Goal: Task Accomplishment & Management: Use online tool/utility

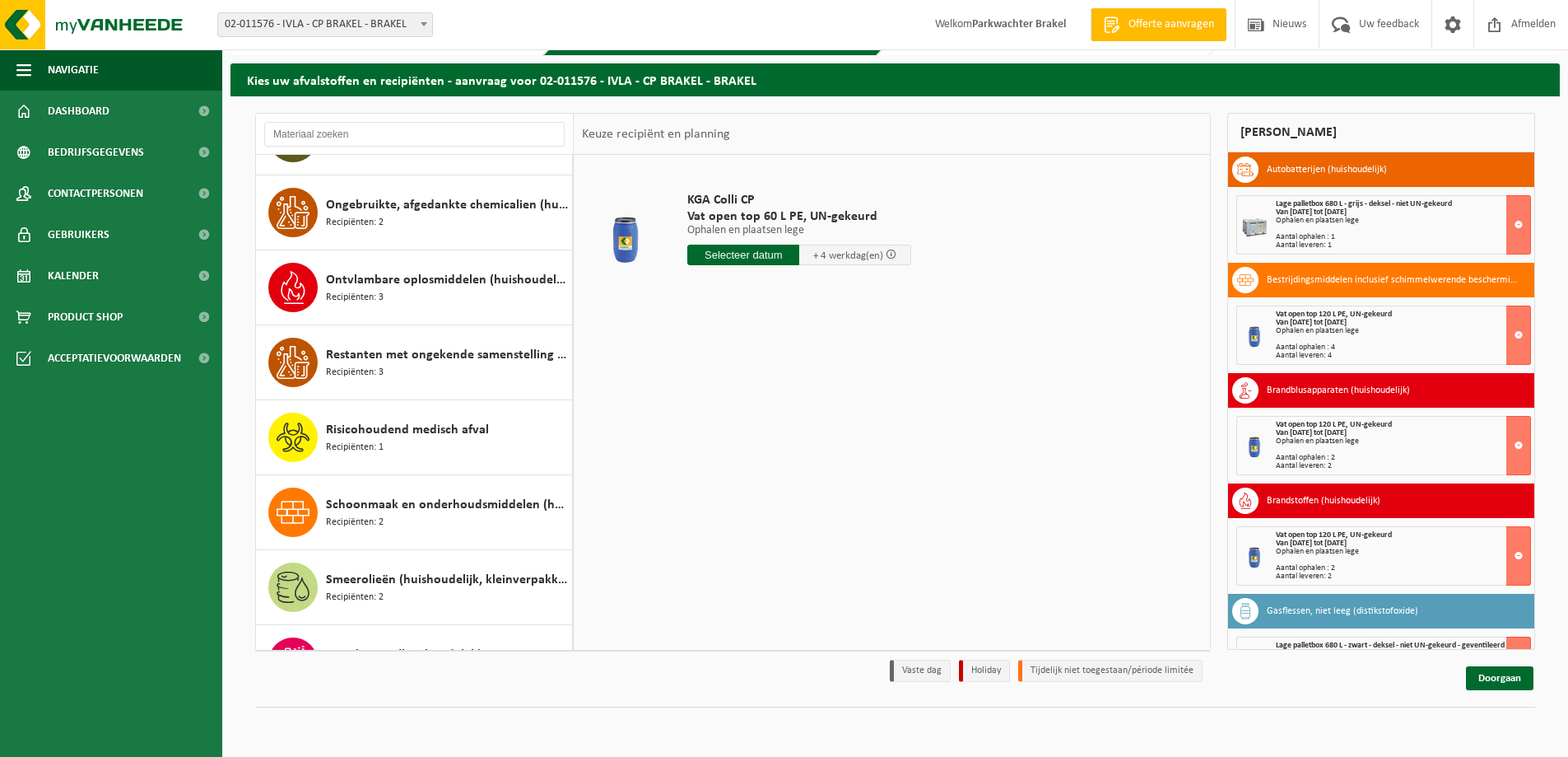
scroll to position [1490, 0]
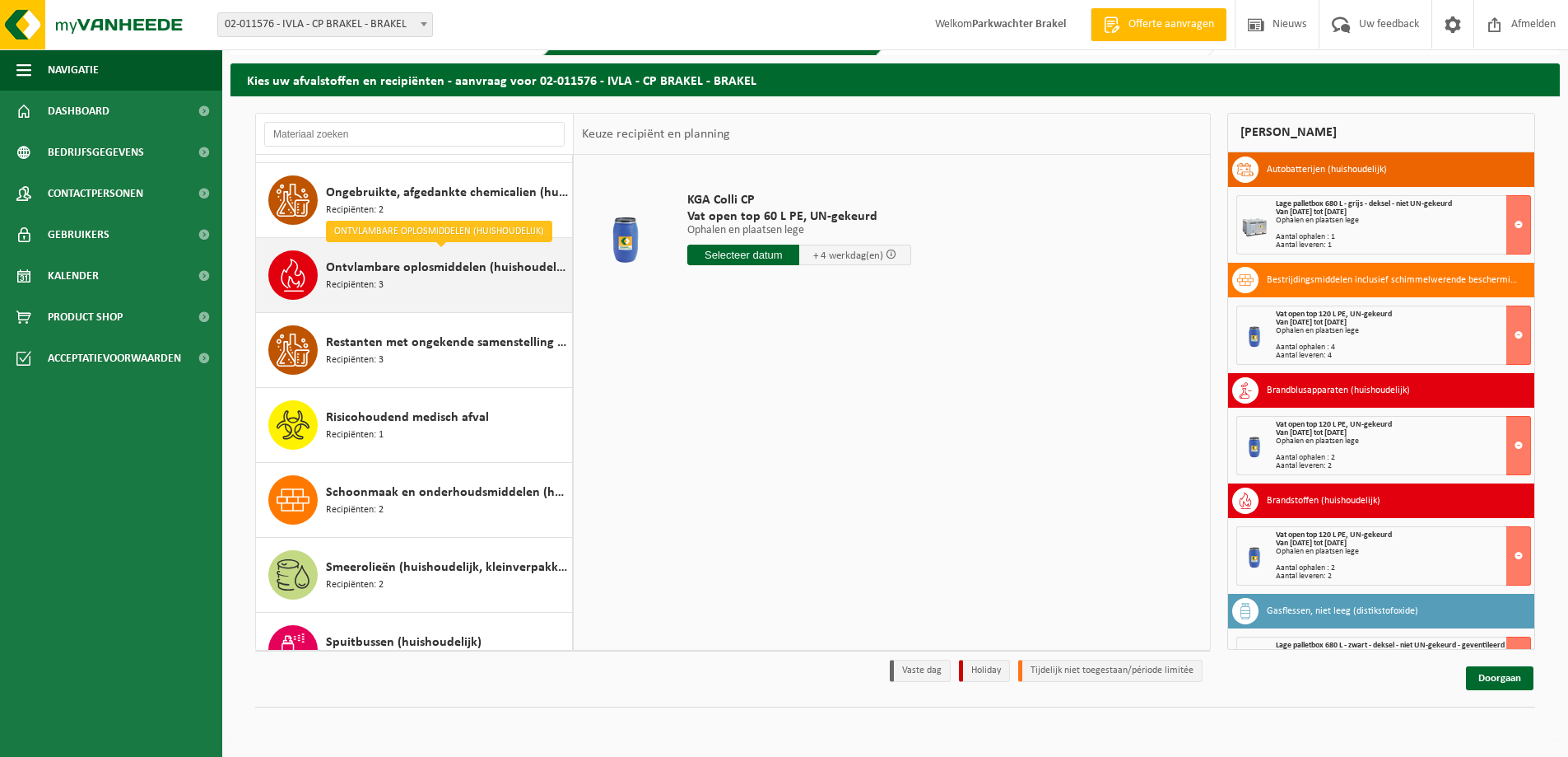
click at [483, 267] on span "Ontvlambare oplosmiddelen (huishoudelijk)" at bounding box center [446, 267] width 242 height 20
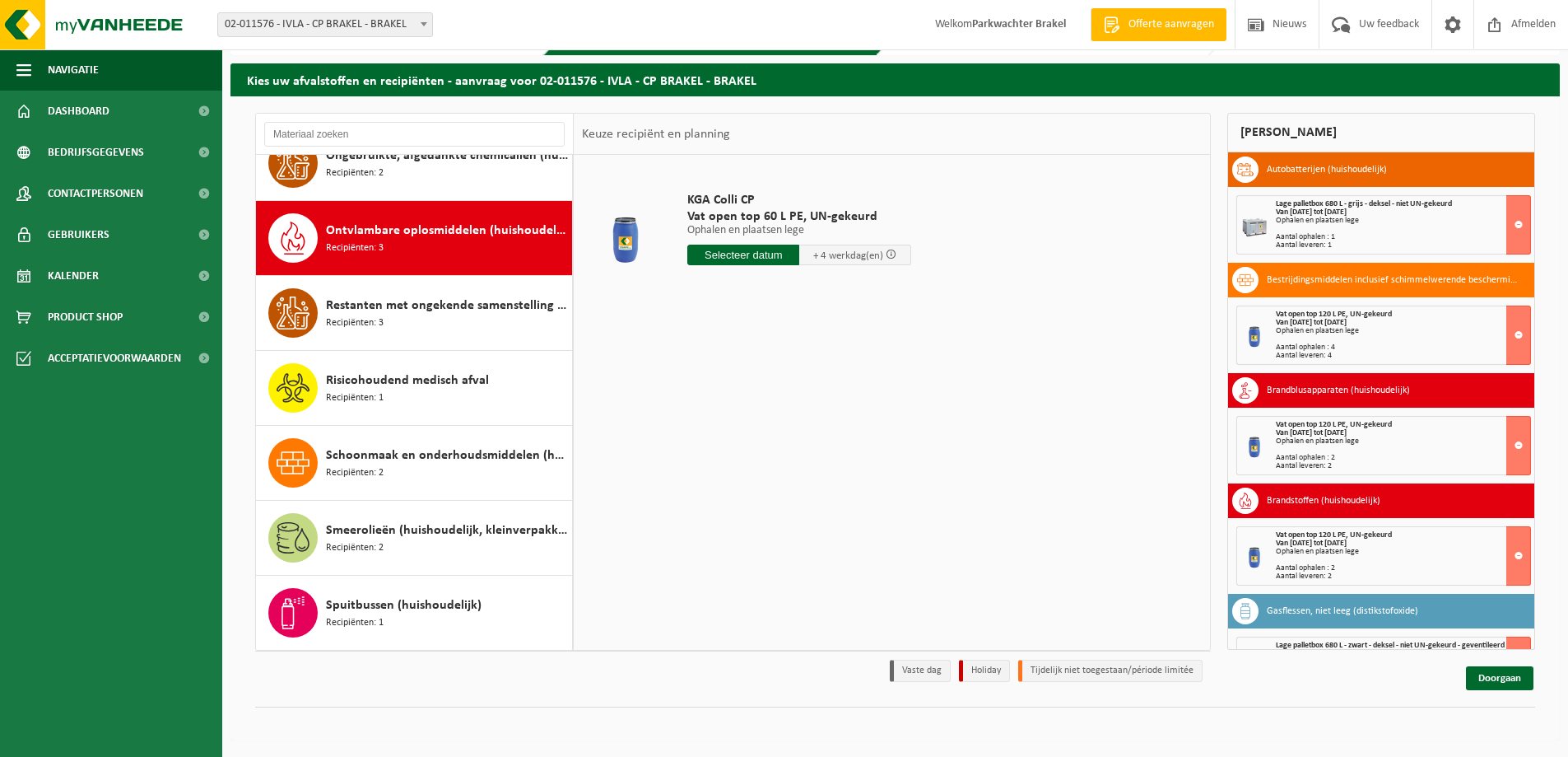
scroll to position [1574, 0]
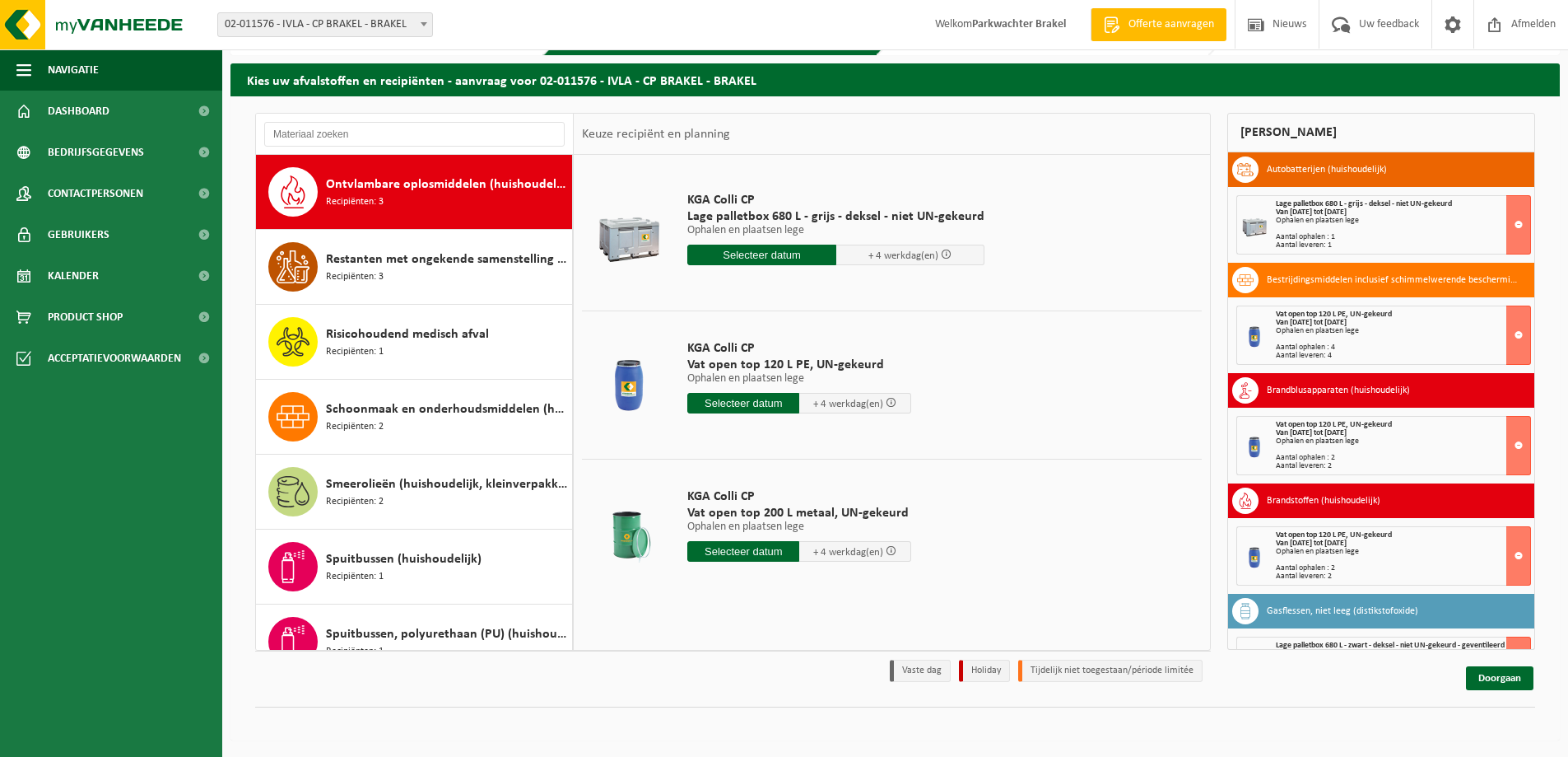
click at [727, 404] on input "text" at bounding box center [744, 403] width 112 height 21
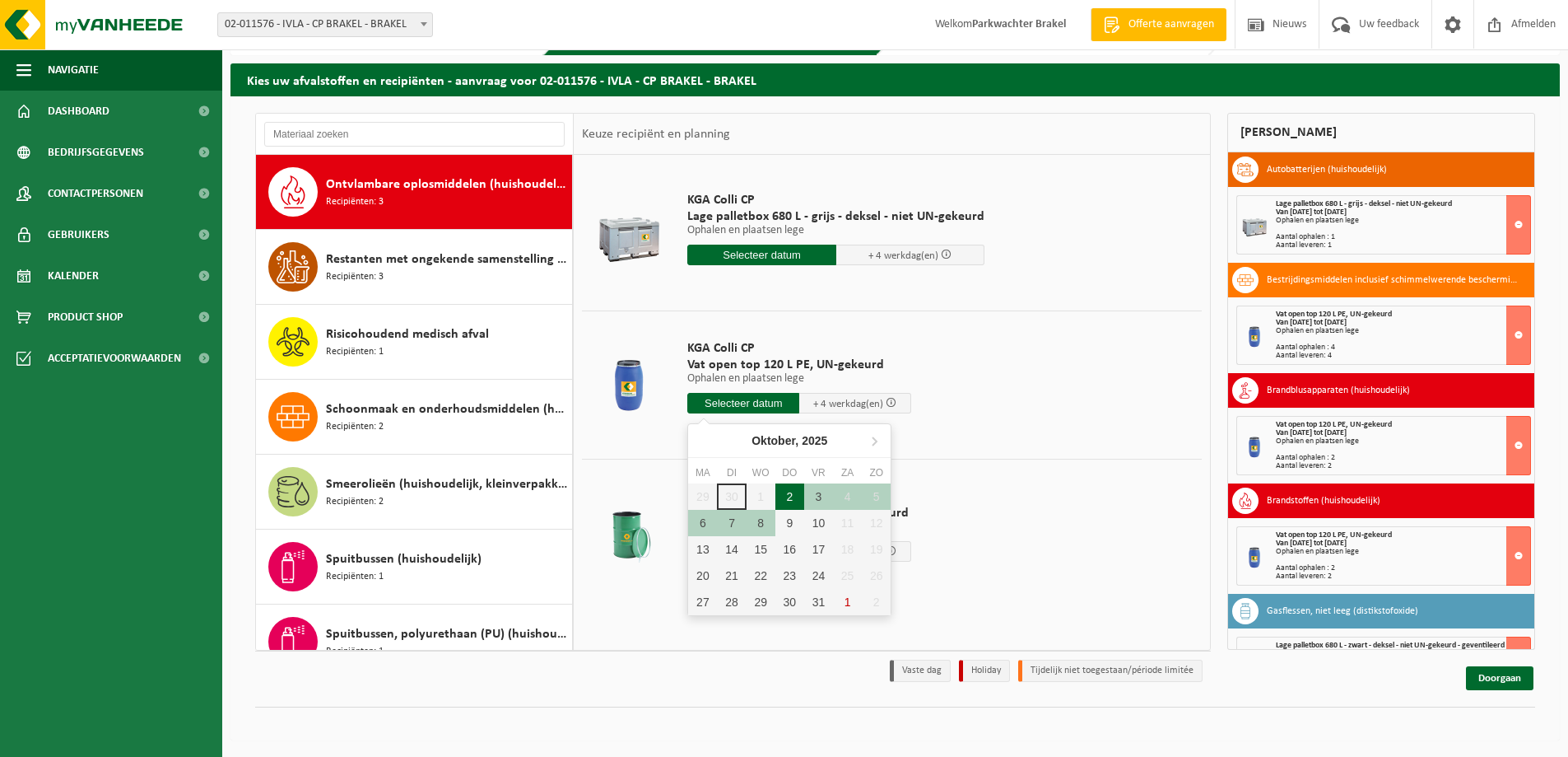
click at [788, 496] on div "2" at bounding box center [790, 496] width 28 height 27
type input "Van 2025-10-02"
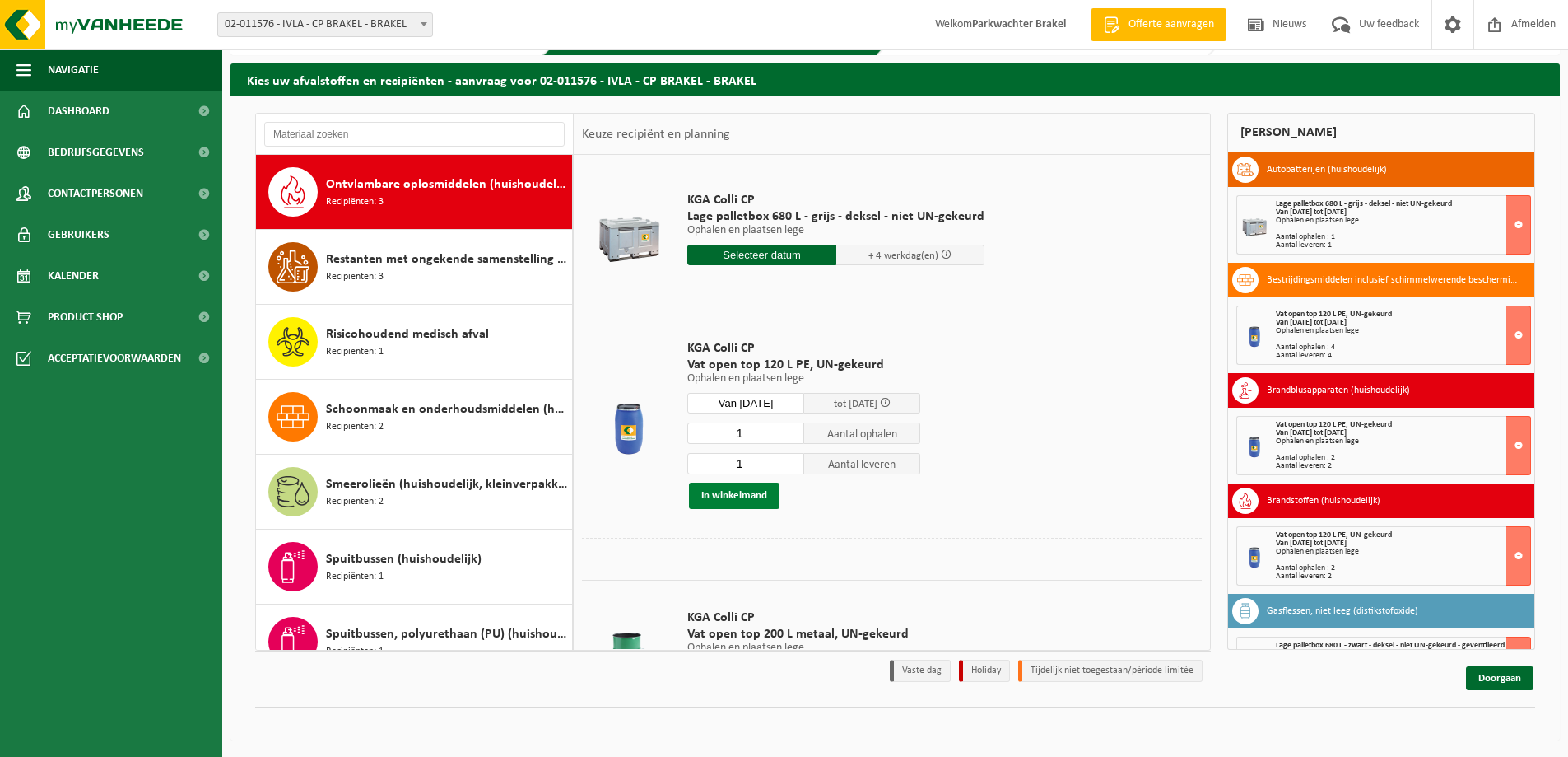
click at [744, 493] on button "In winkelmand" at bounding box center [734, 496] width 91 height 27
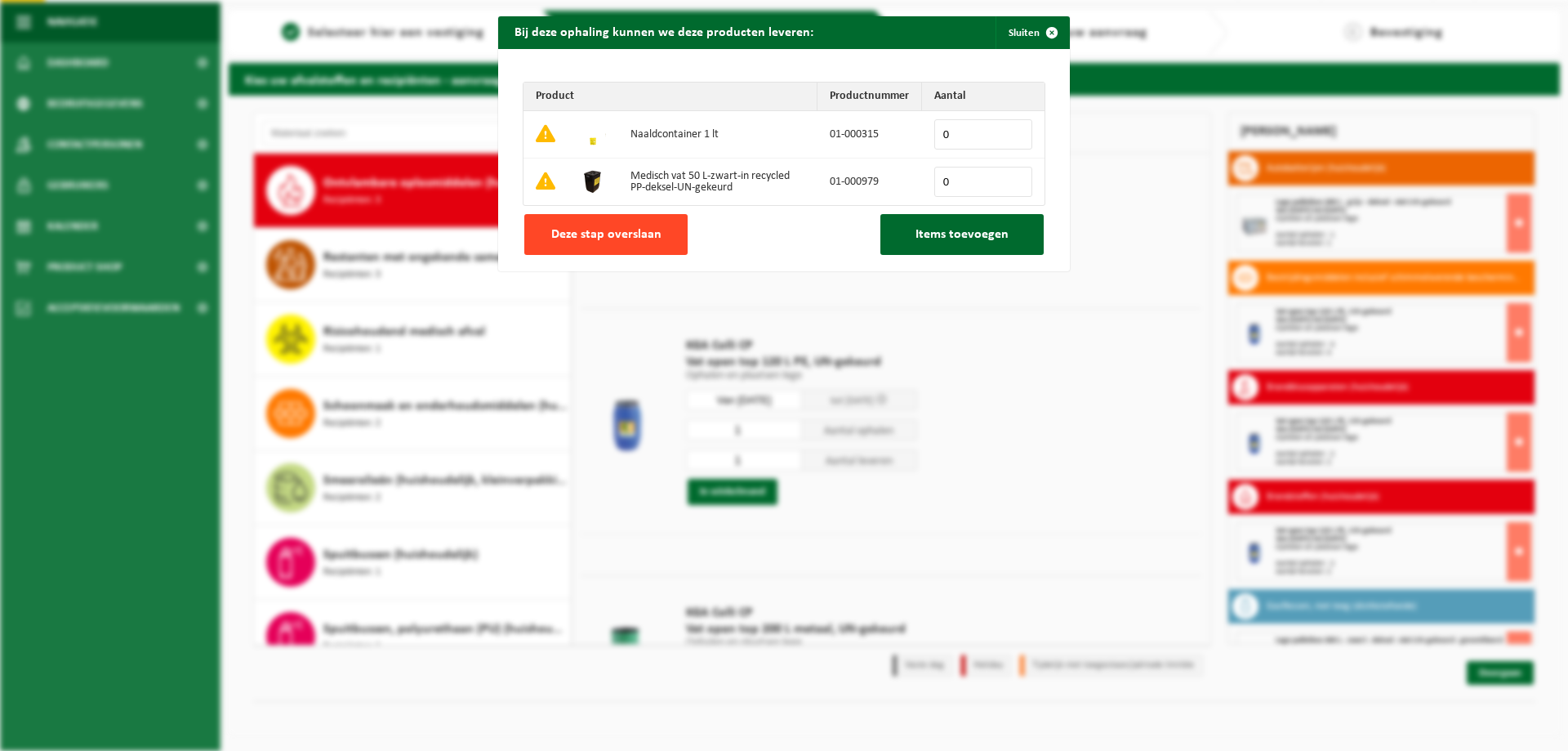
click at [621, 236] on span "Deze stap overslaan" at bounding box center [606, 234] width 110 height 13
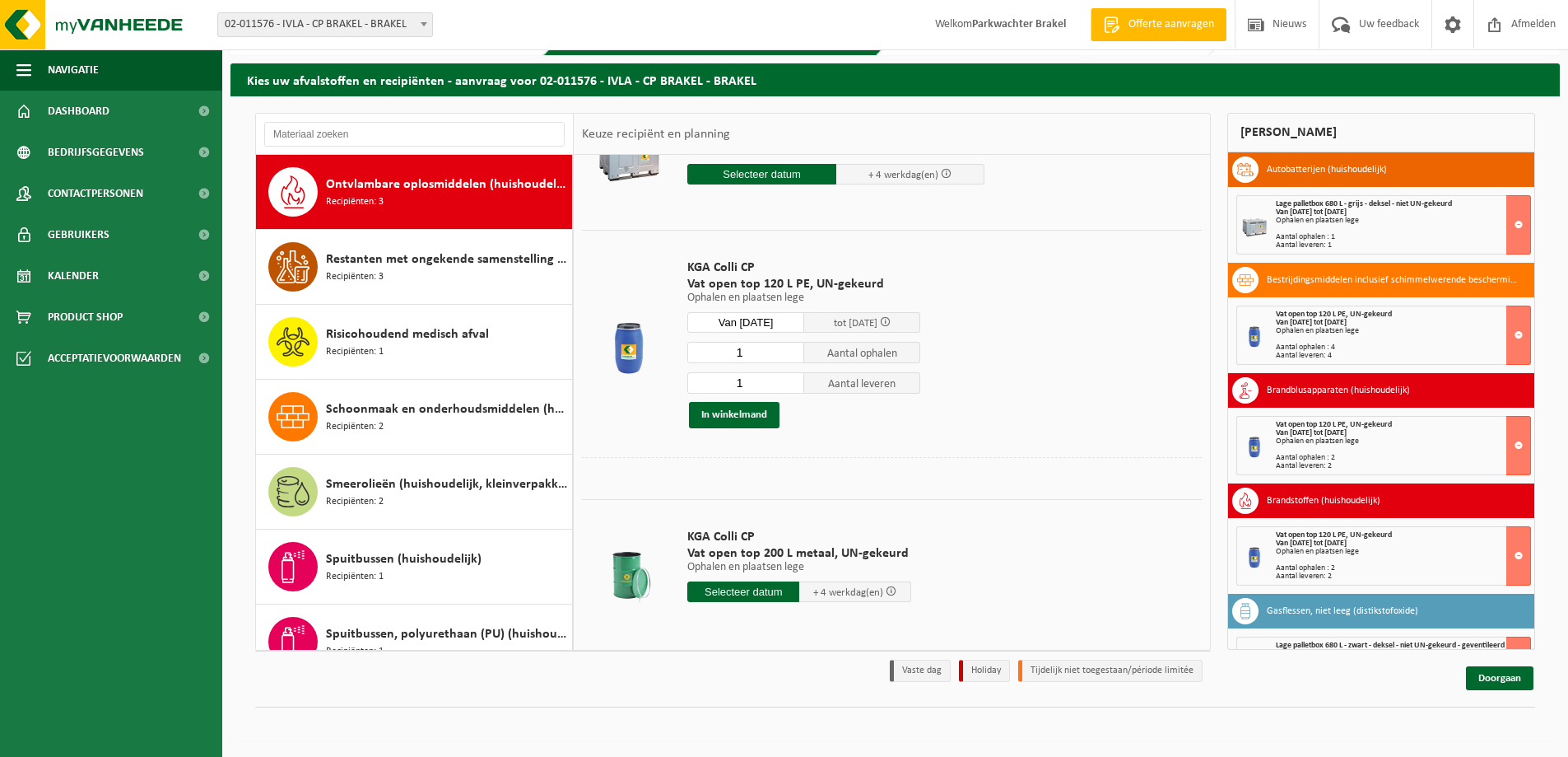
scroll to position [86, 0]
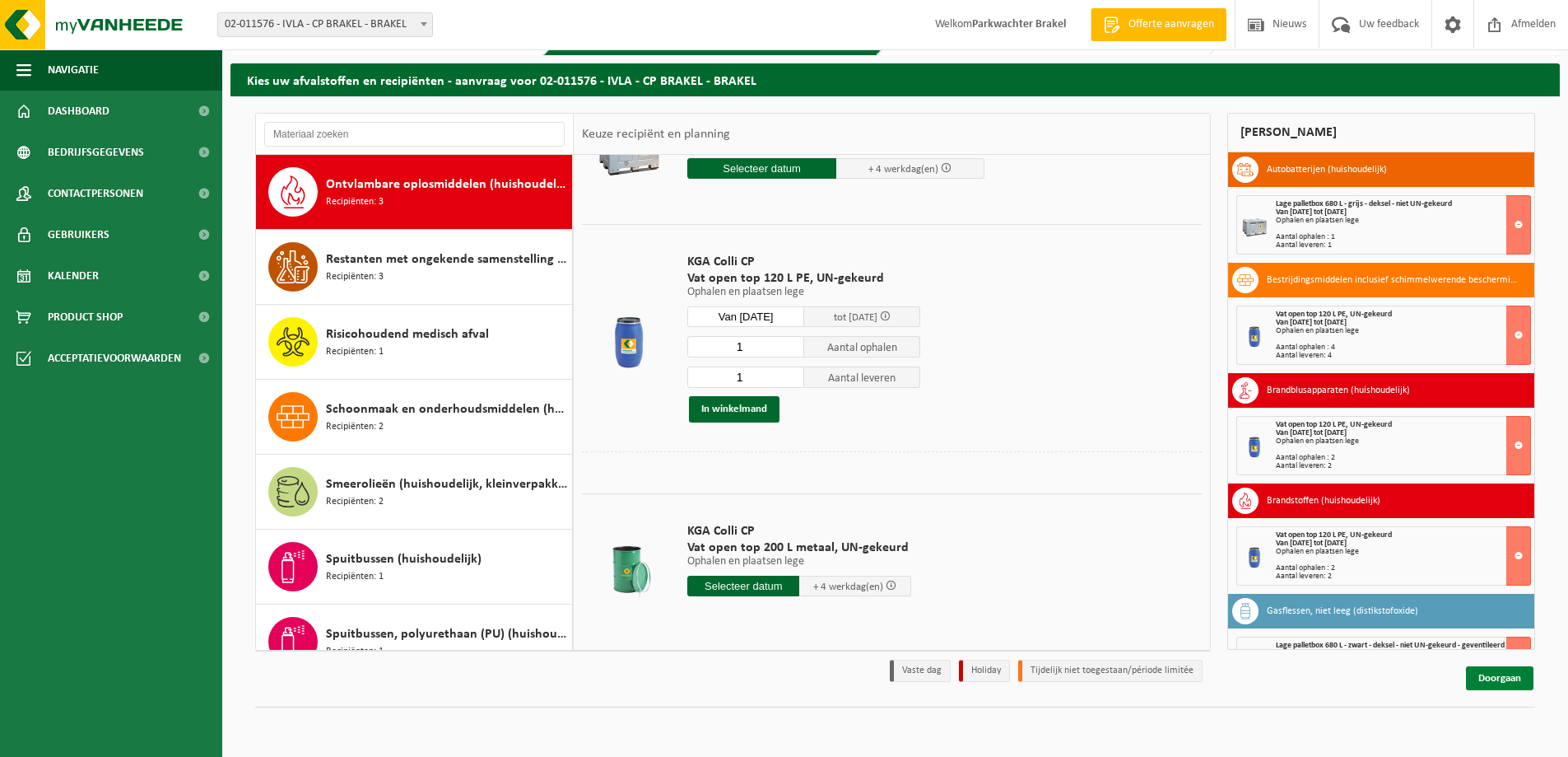
click at [1505, 676] on link "Doorgaan" at bounding box center [1500, 677] width 67 height 24
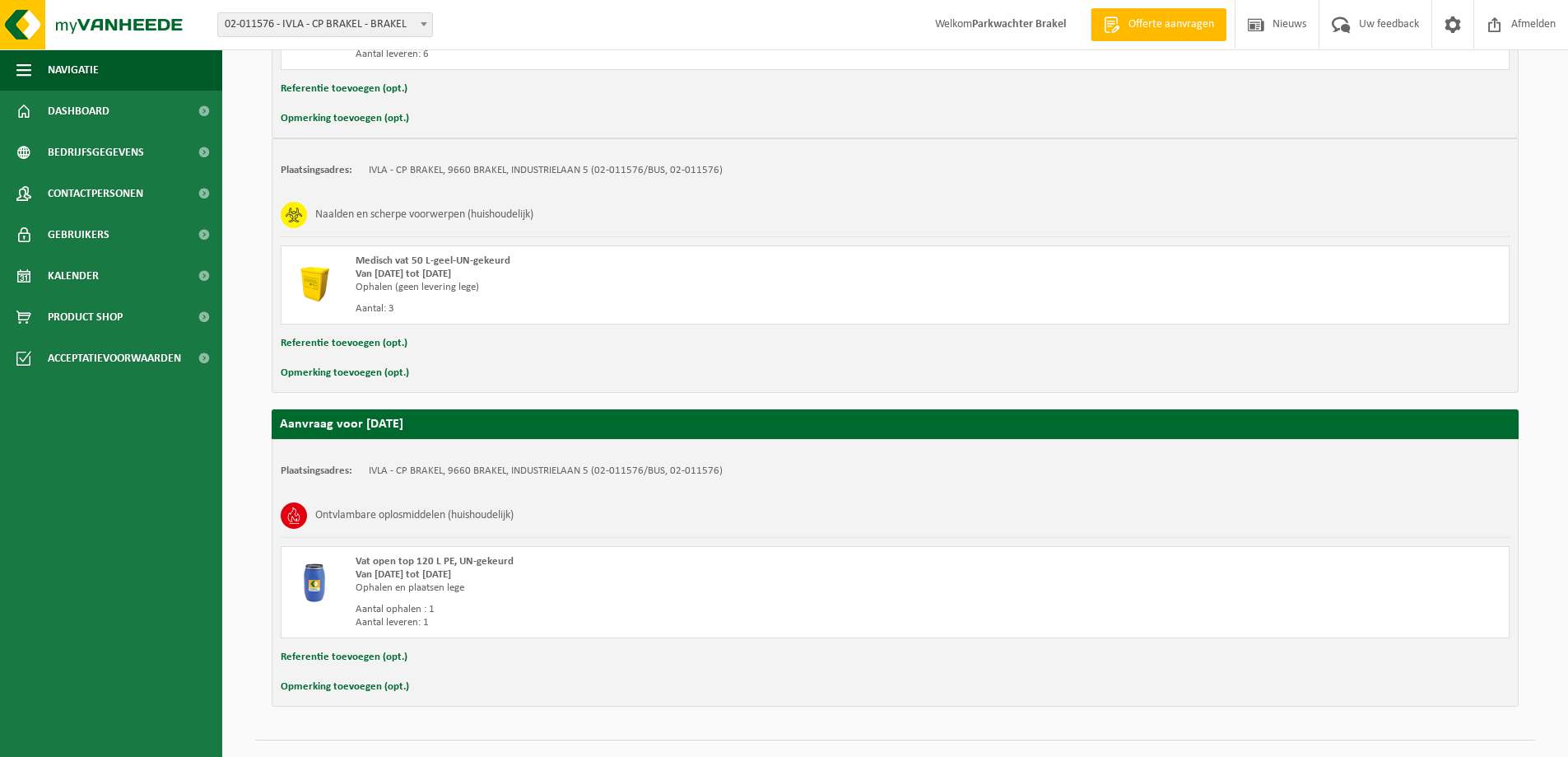
scroll to position [2207, 0]
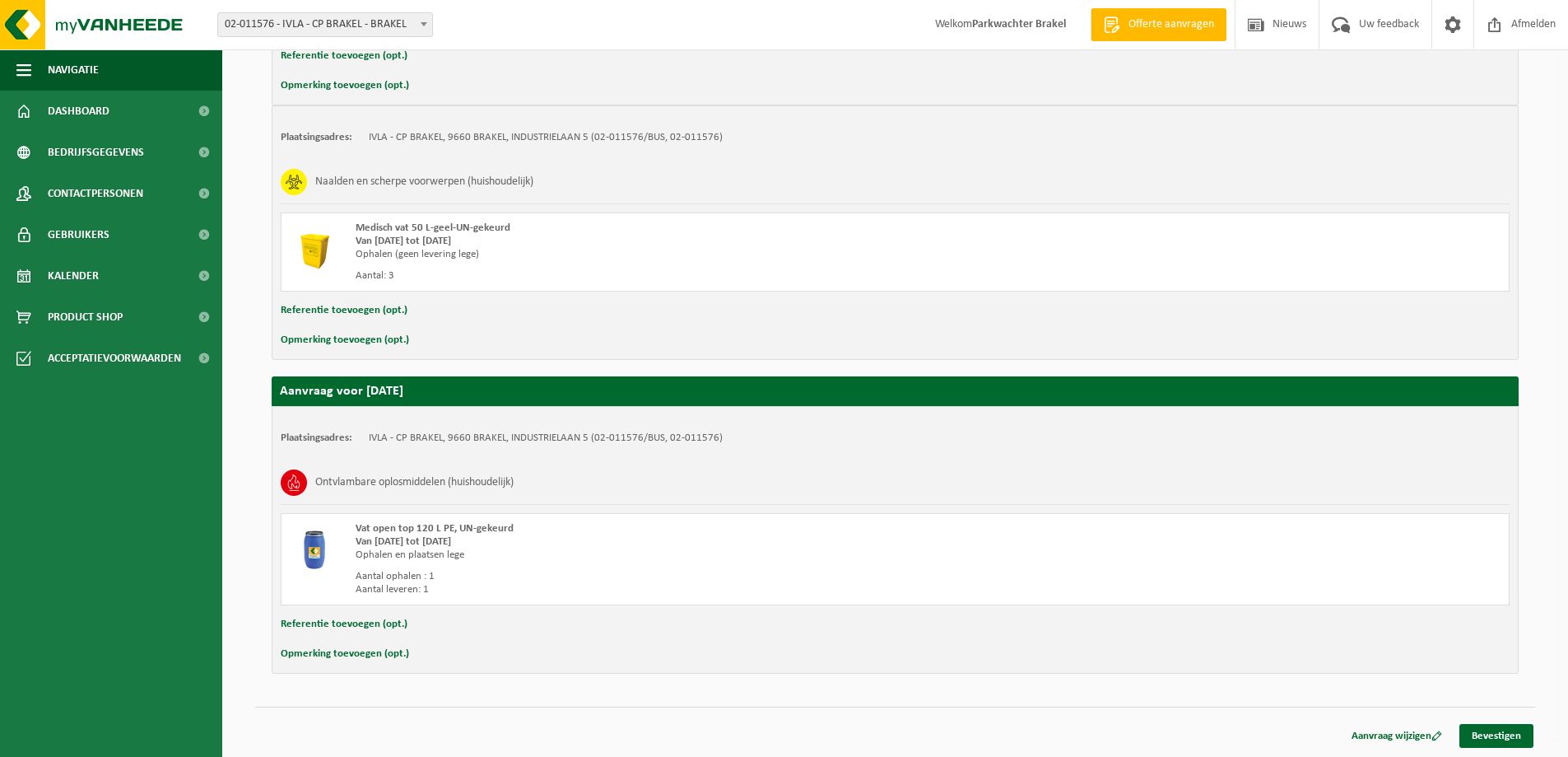
click at [451, 236] on strong "Van [DATE] tot [DATE]" at bounding box center [403, 241] width 96 height 10
click at [1482, 735] on link "Bevestigen" at bounding box center [1497, 735] width 74 height 24
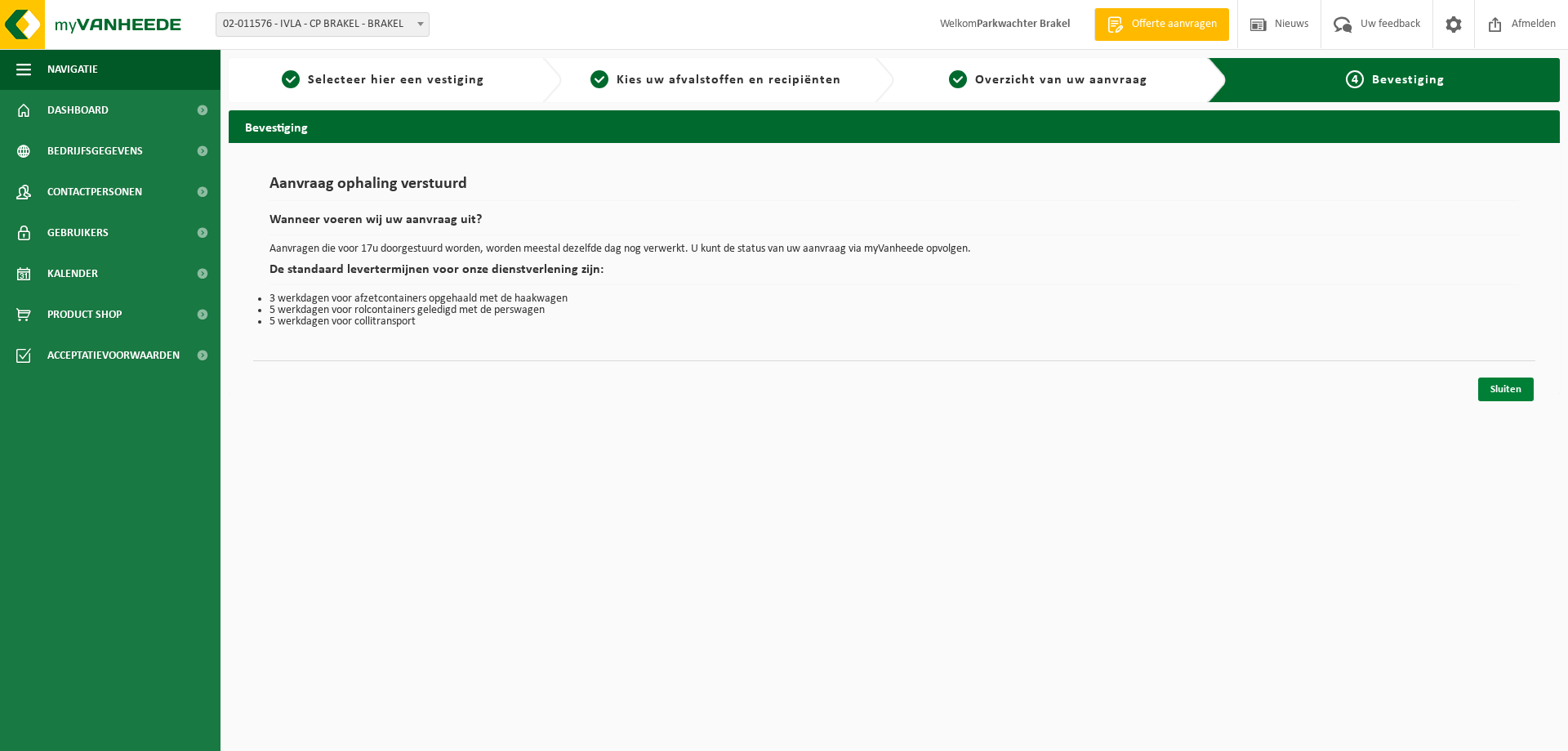
click at [1486, 384] on link "Sluiten" at bounding box center [1506, 388] width 55 height 23
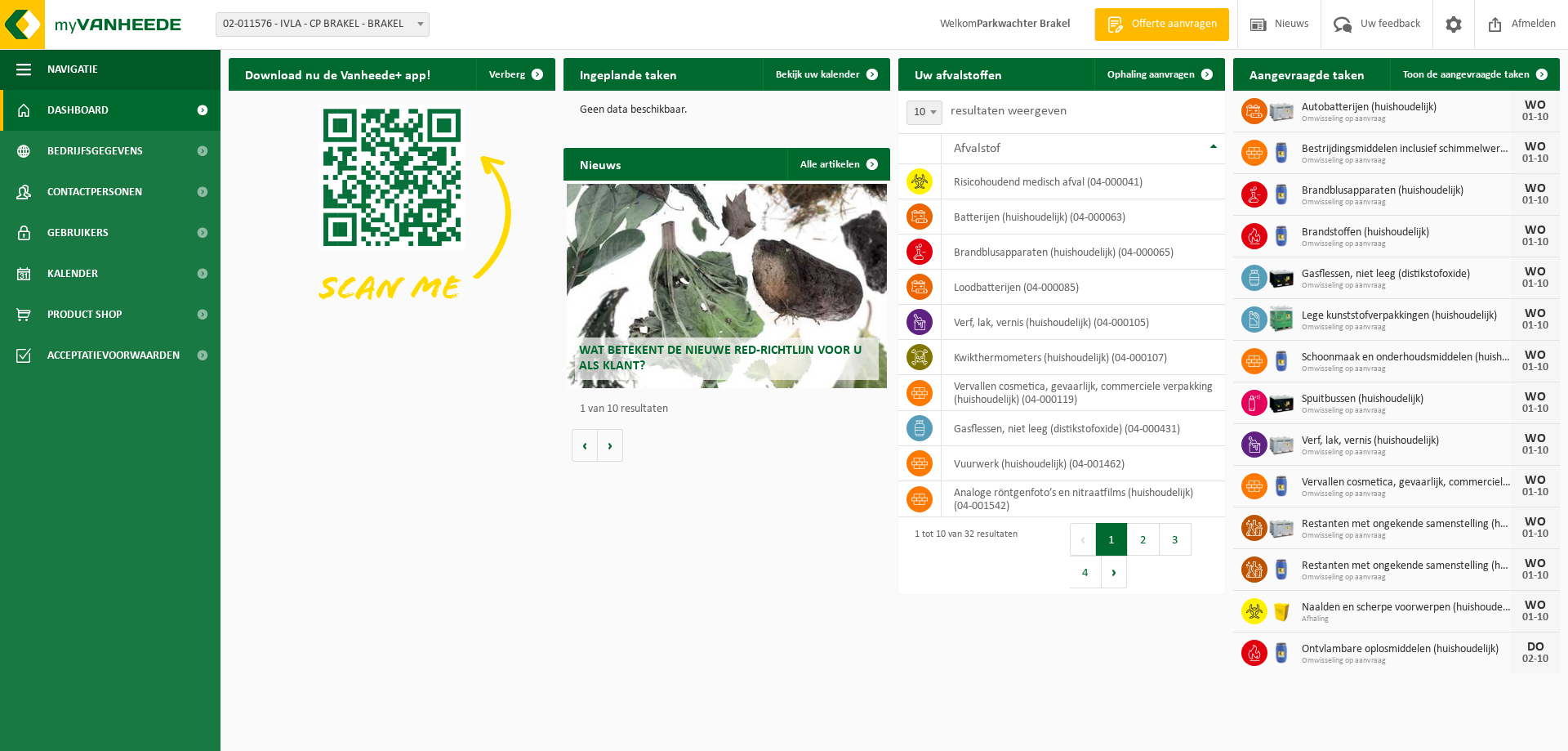
click at [1444, 651] on span "Ontvlambare oplosmiddelen (huishoudelijk)" at bounding box center [1406, 649] width 209 height 13
drag, startPoint x: 1306, startPoint y: 649, endPoint x: 1510, endPoint y: 650, distance: 204.0
click at [1510, 650] on span "Ontvlambare oplosmiddelen (huishoudelijk)" at bounding box center [1406, 649] width 209 height 13
copy span "Ontvlambare oplosmiddelen (huishoudelijk)"
